Goal: Find specific page/section: Find specific page/section

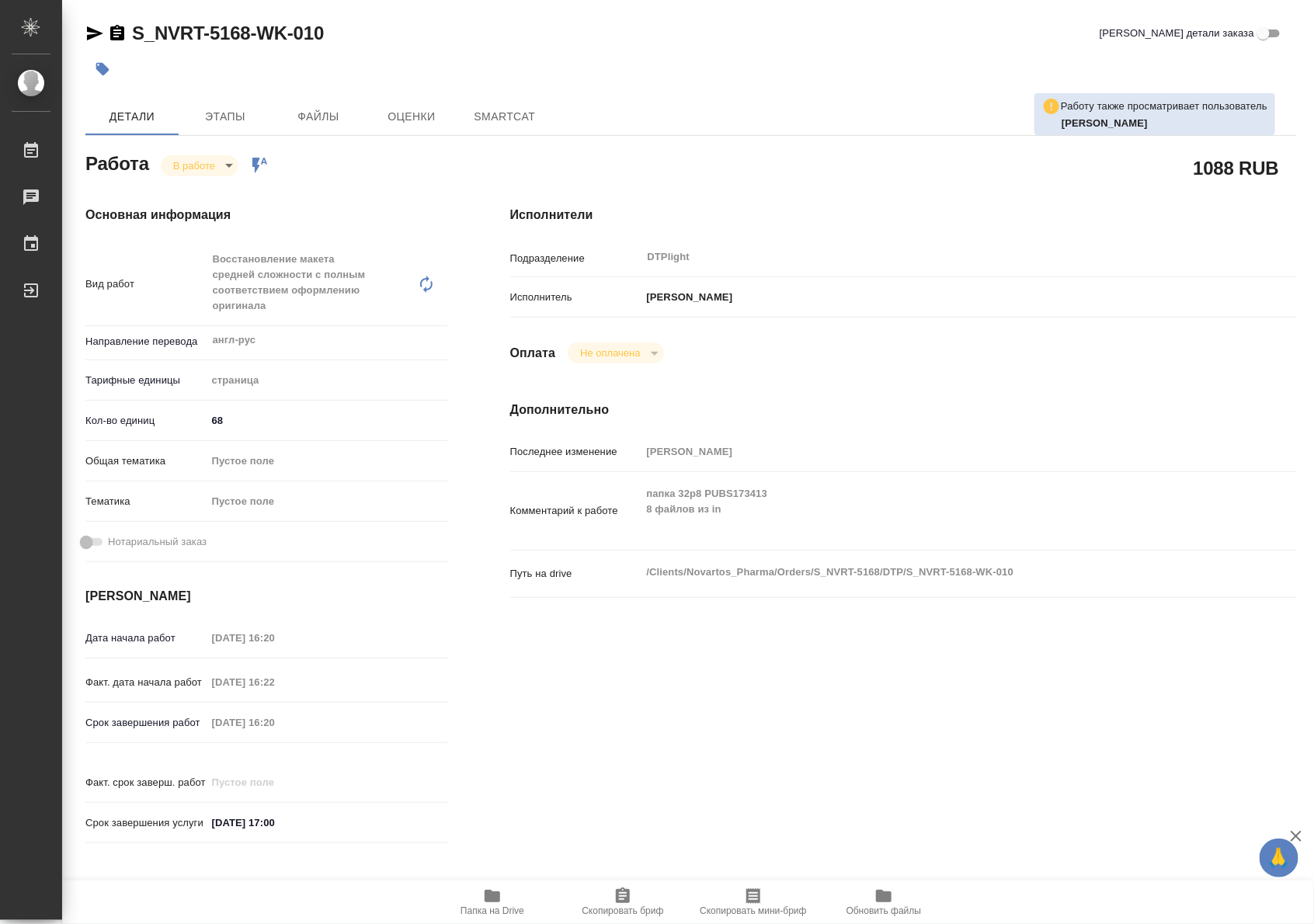
type textarea "x"
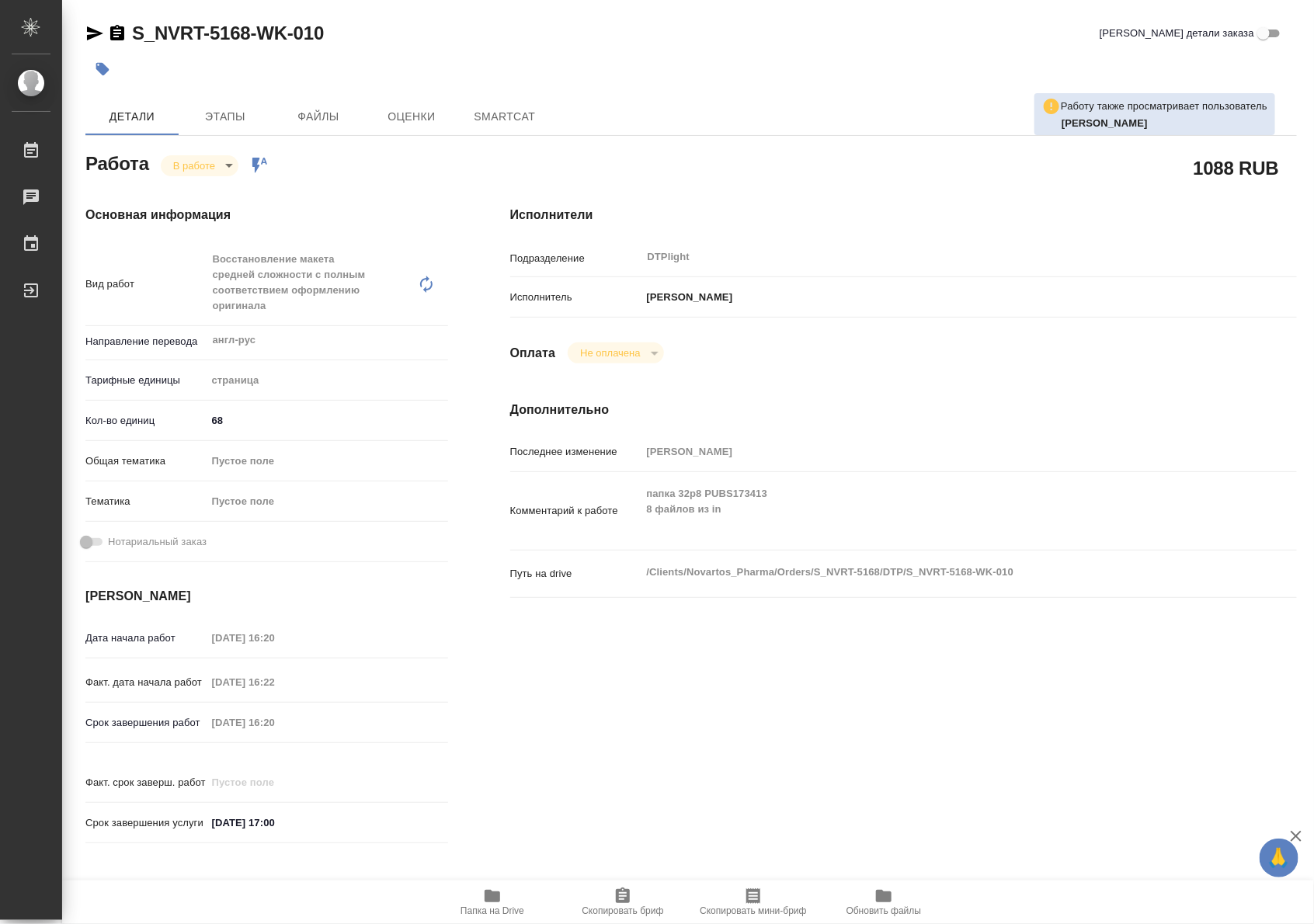
type textarea "x"
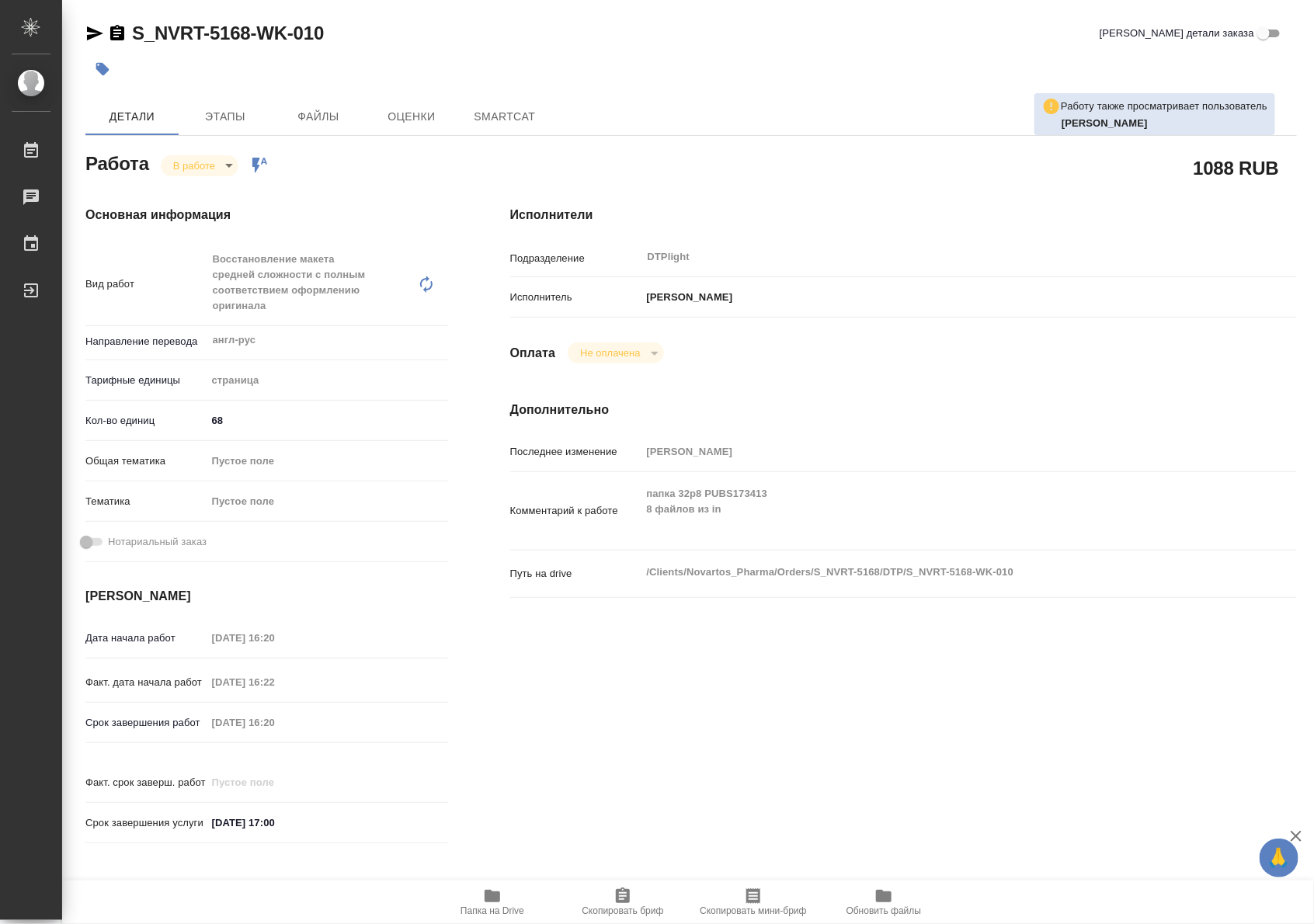
type textarea "x"
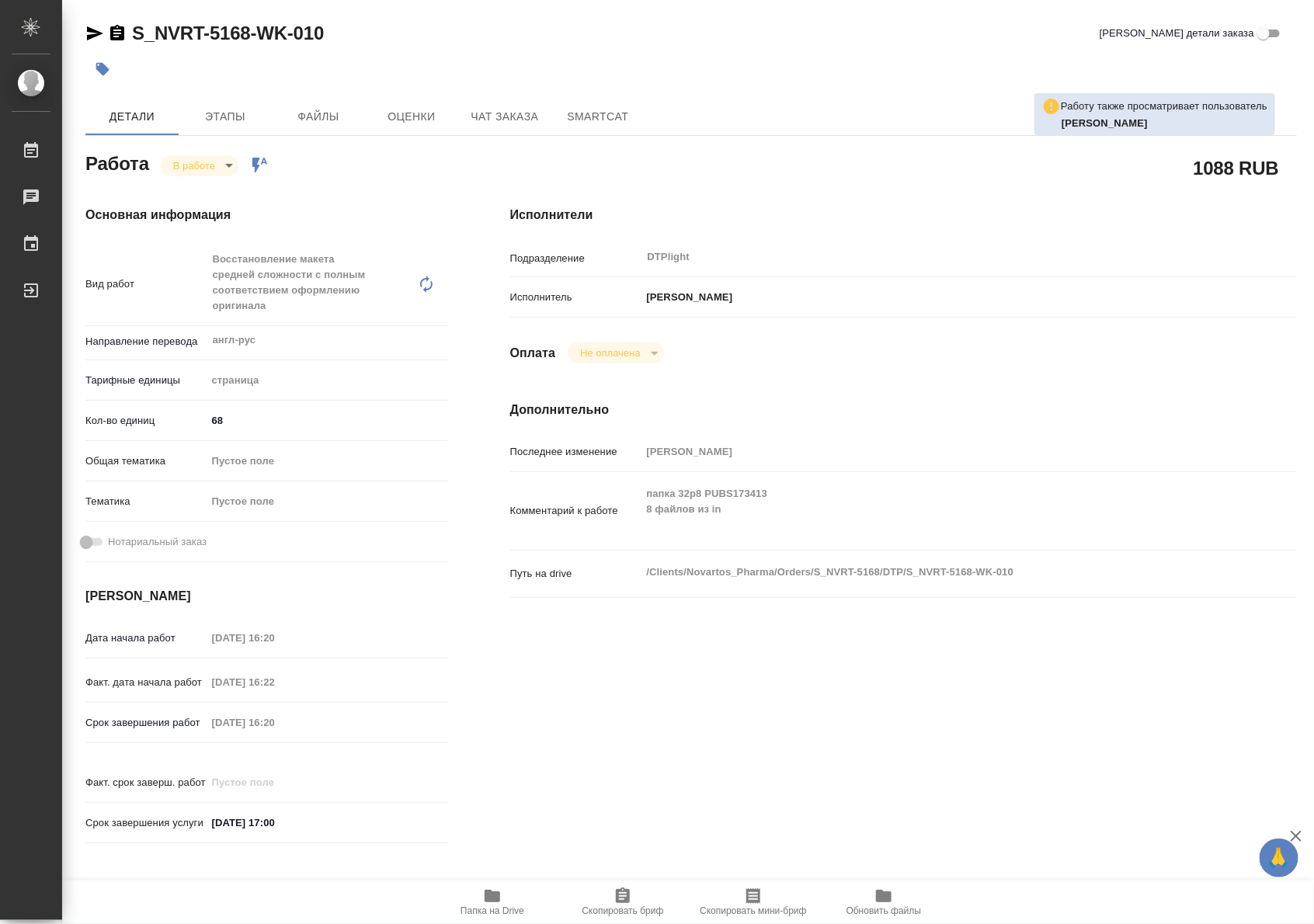
type textarea "x"
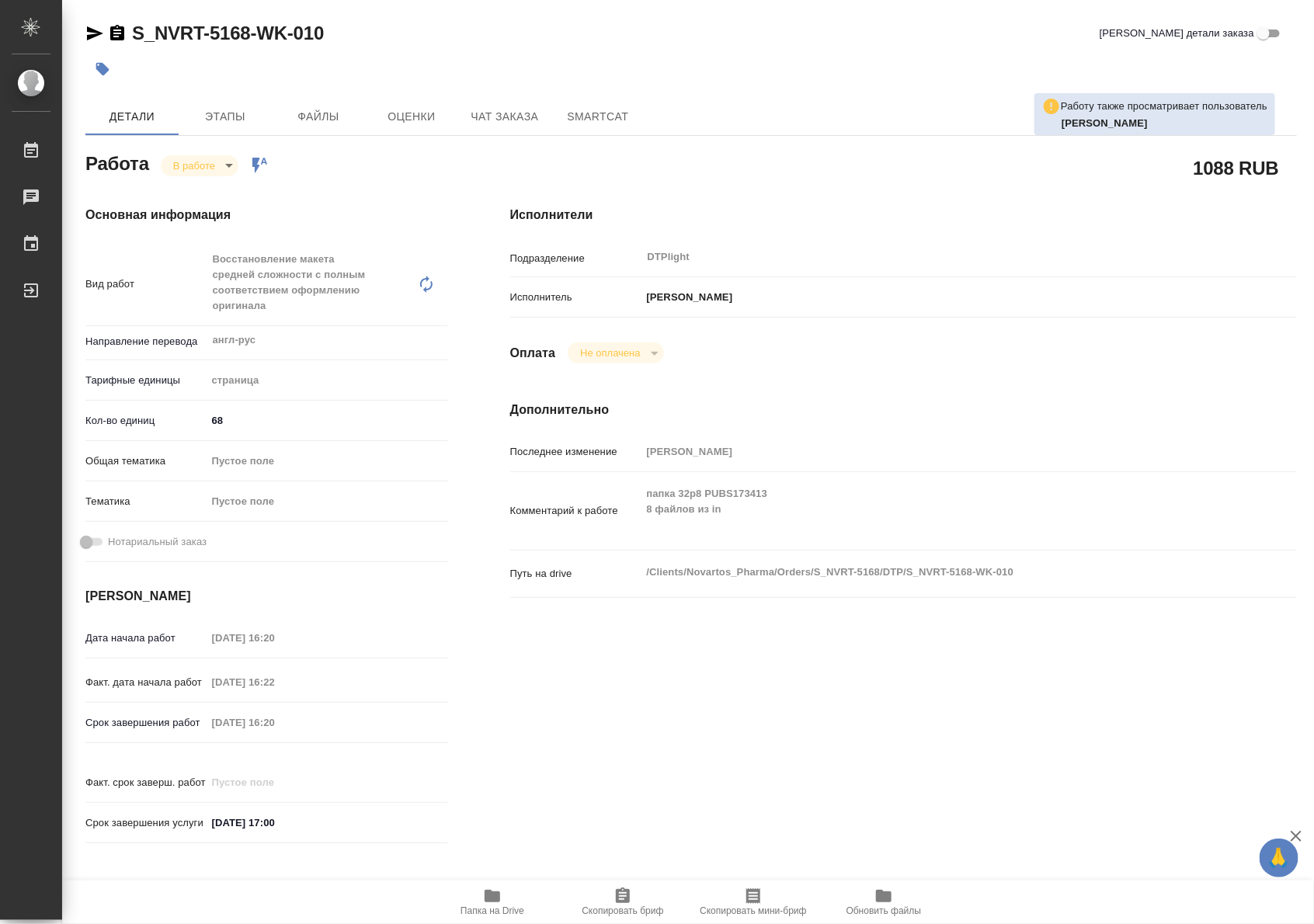
type textarea "x"
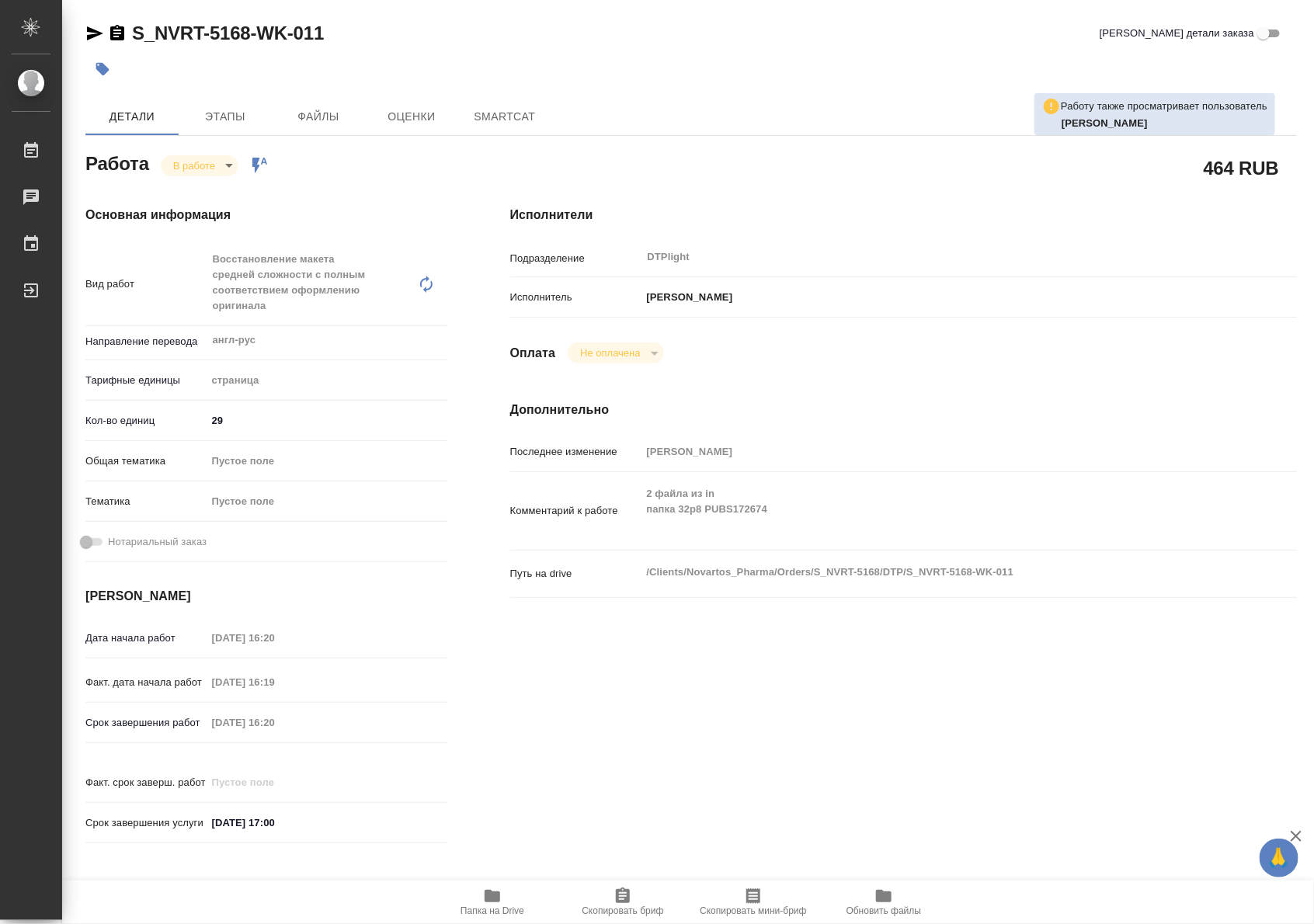
type textarea "x"
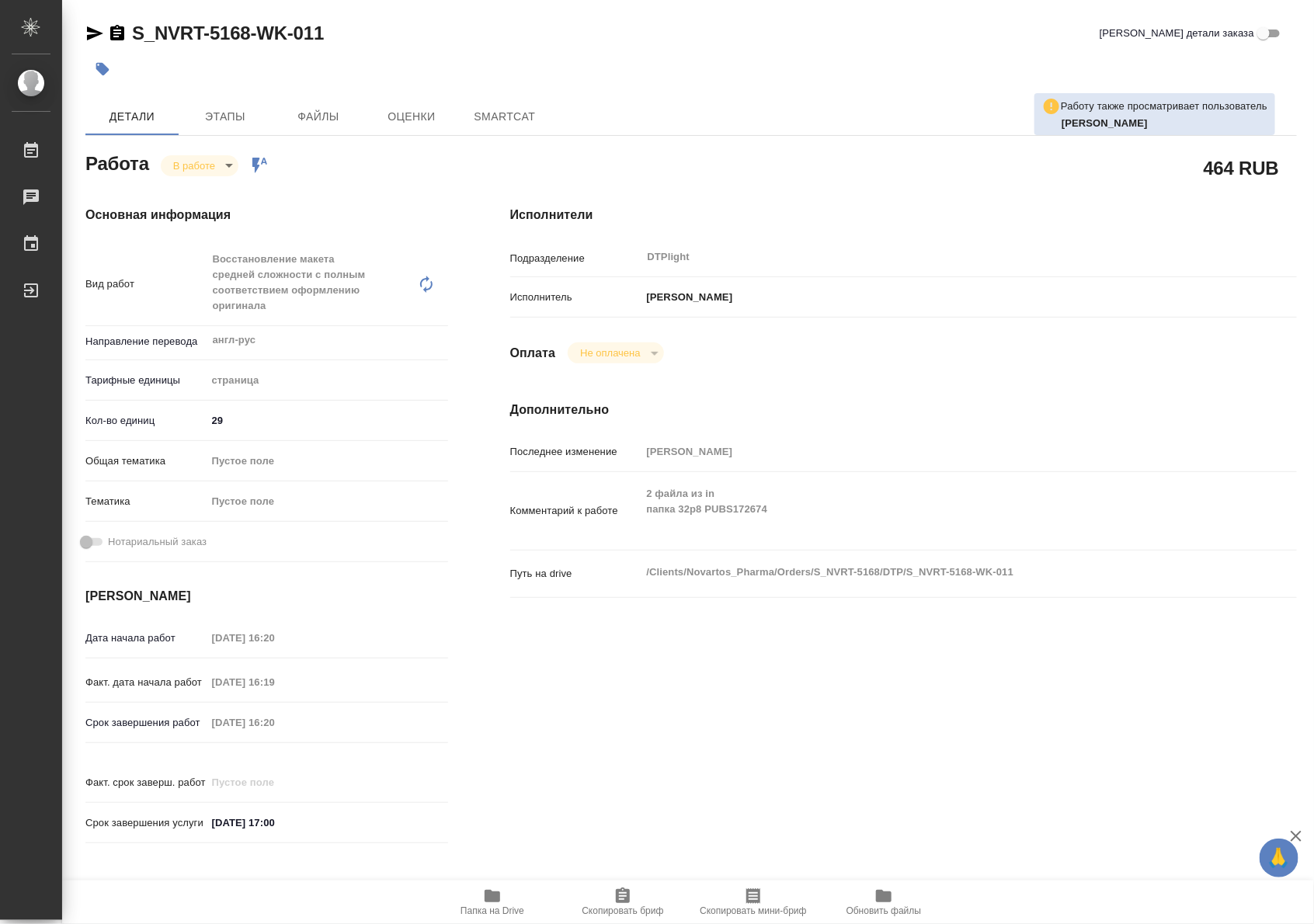
type textarea "x"
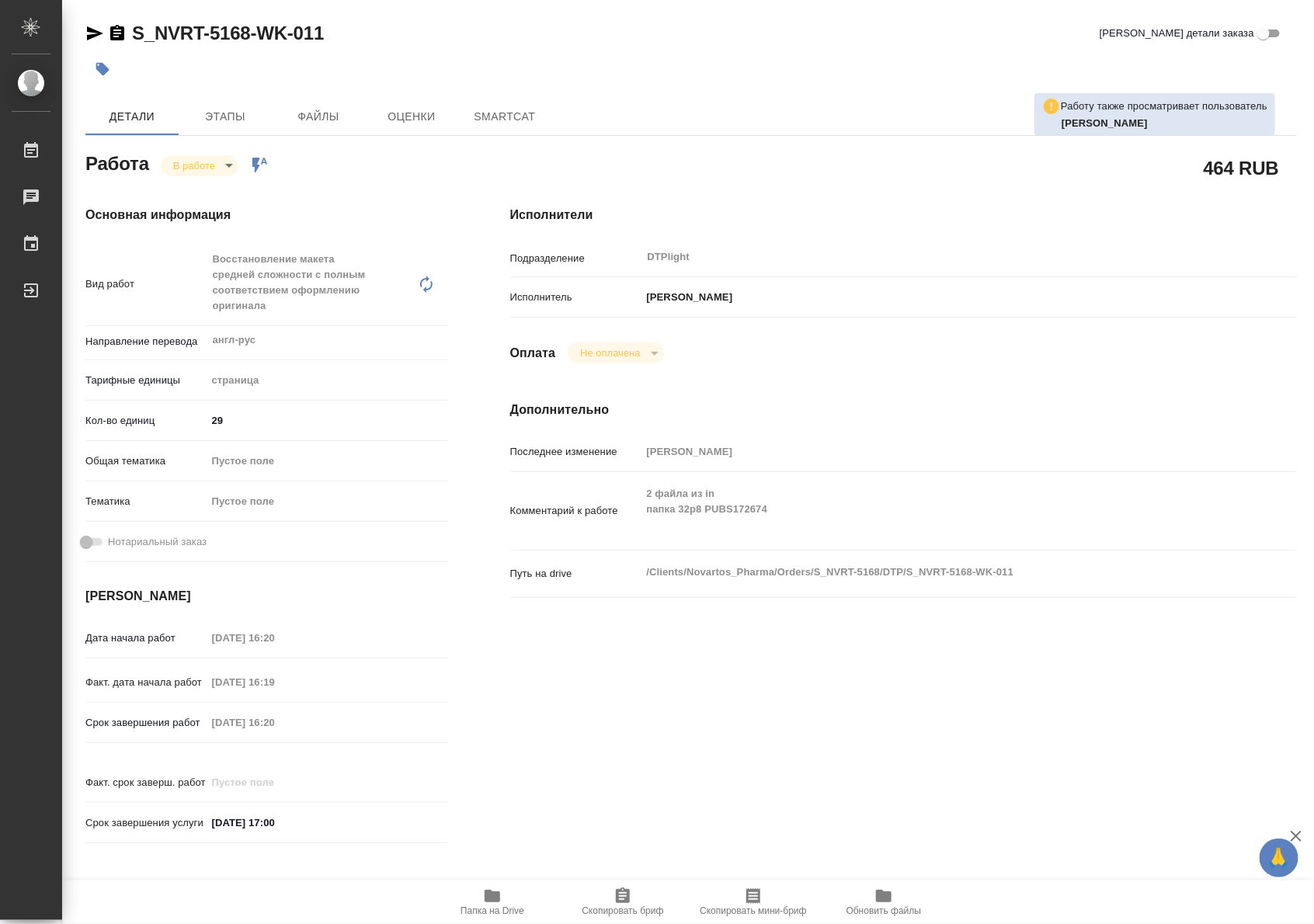
type textarea "x"
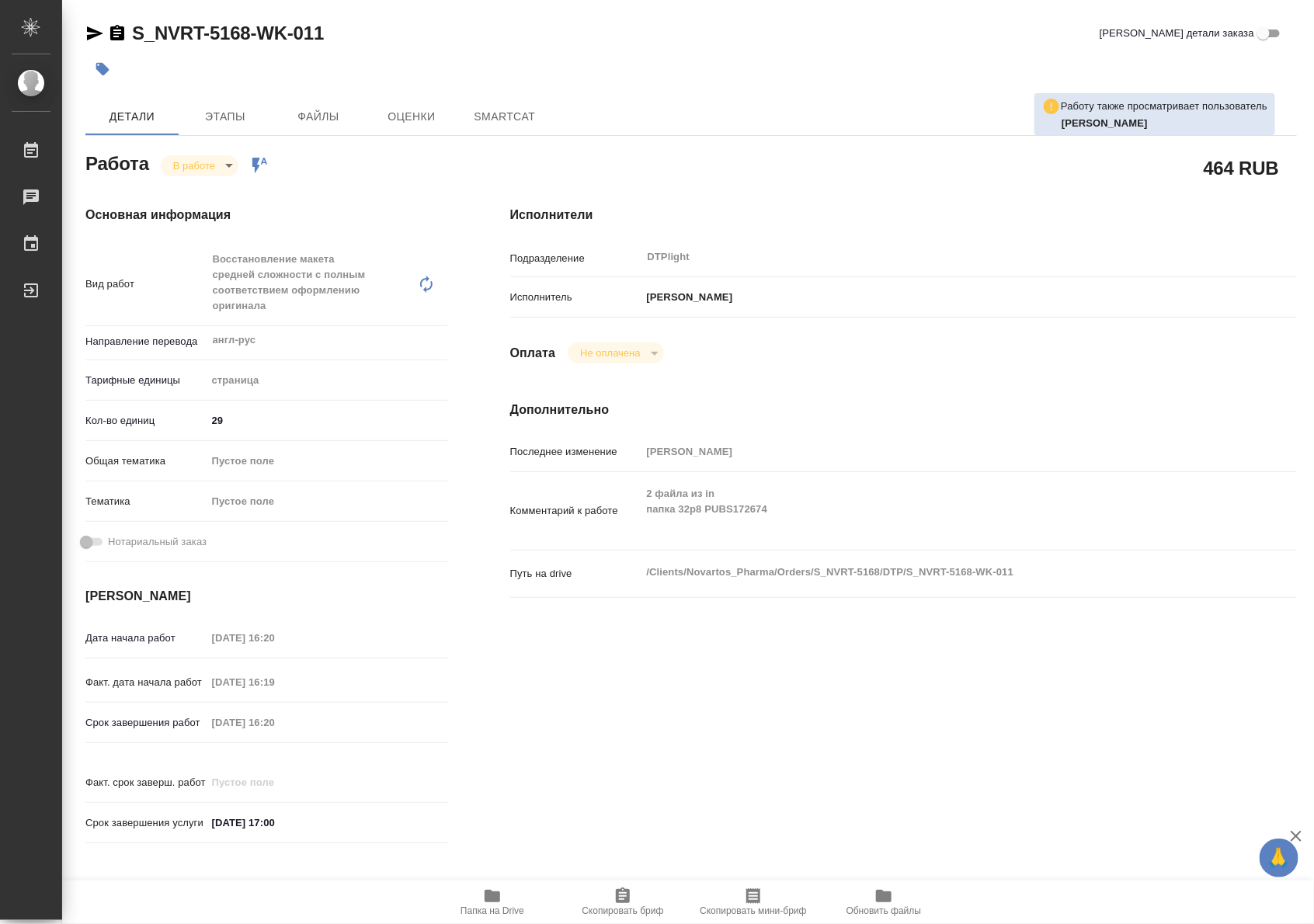
type textarea "x"
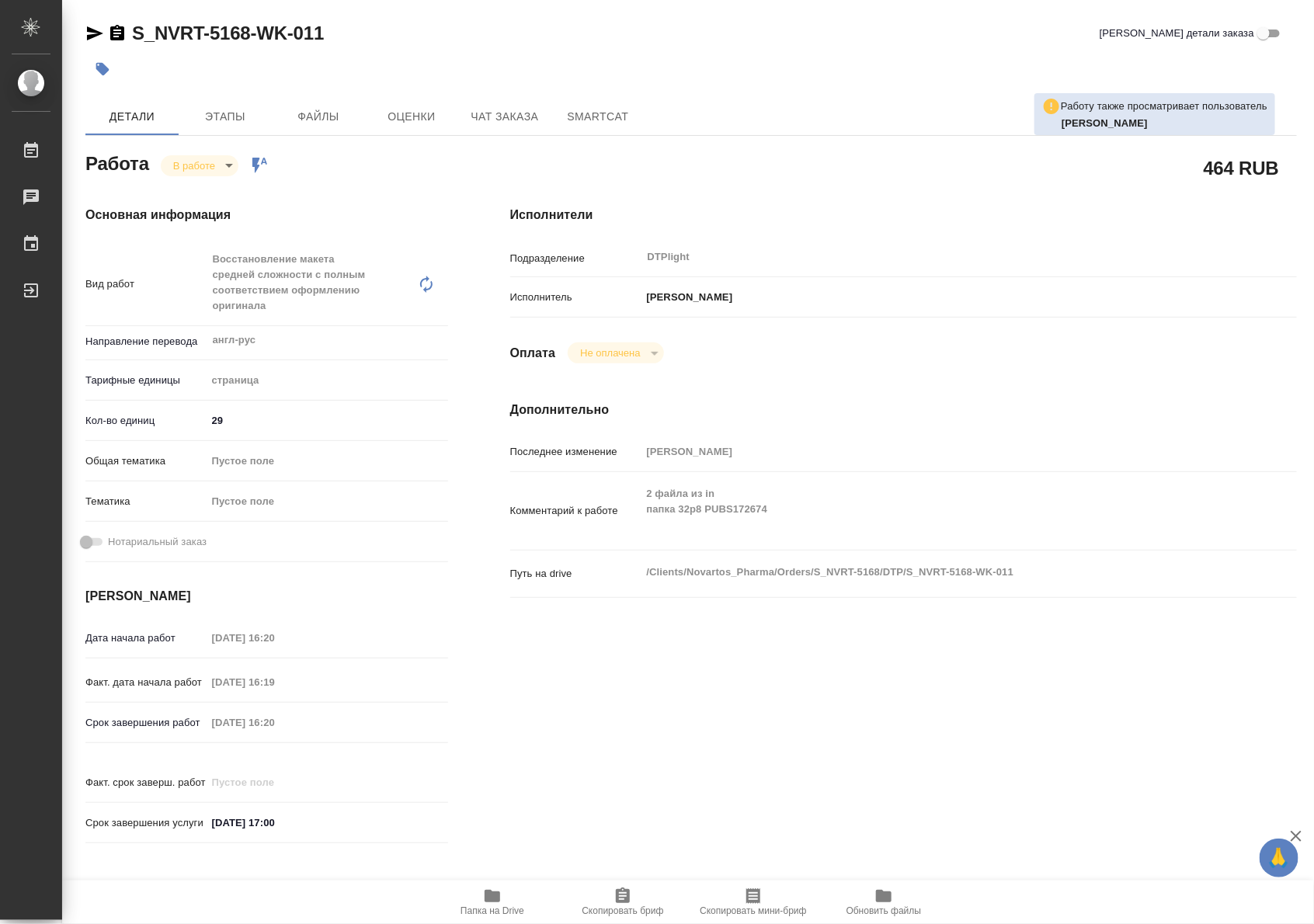
type textarea "x"
